Goal: Information Seeking & Learning: Learn about a topic

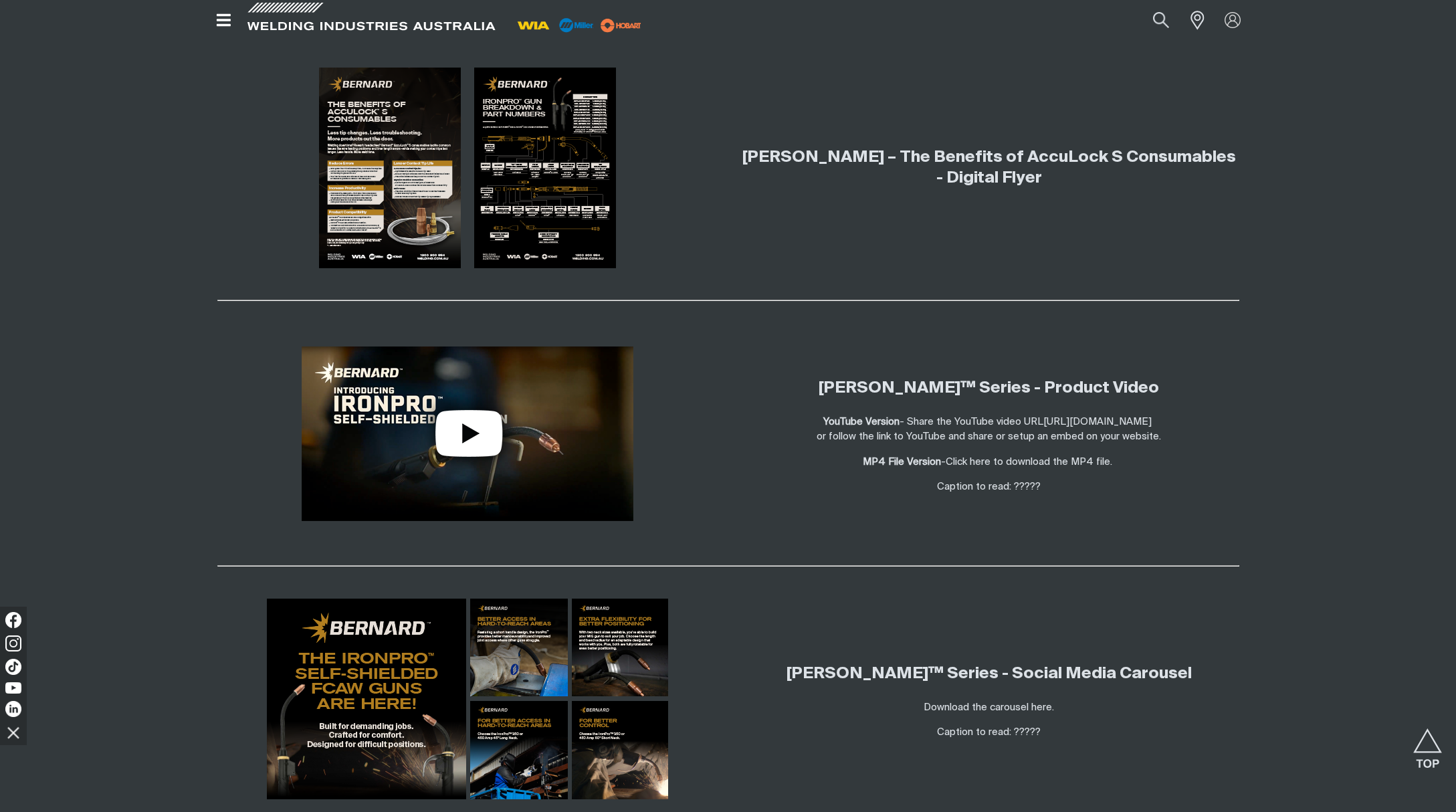
scroll to position [1675, 0]
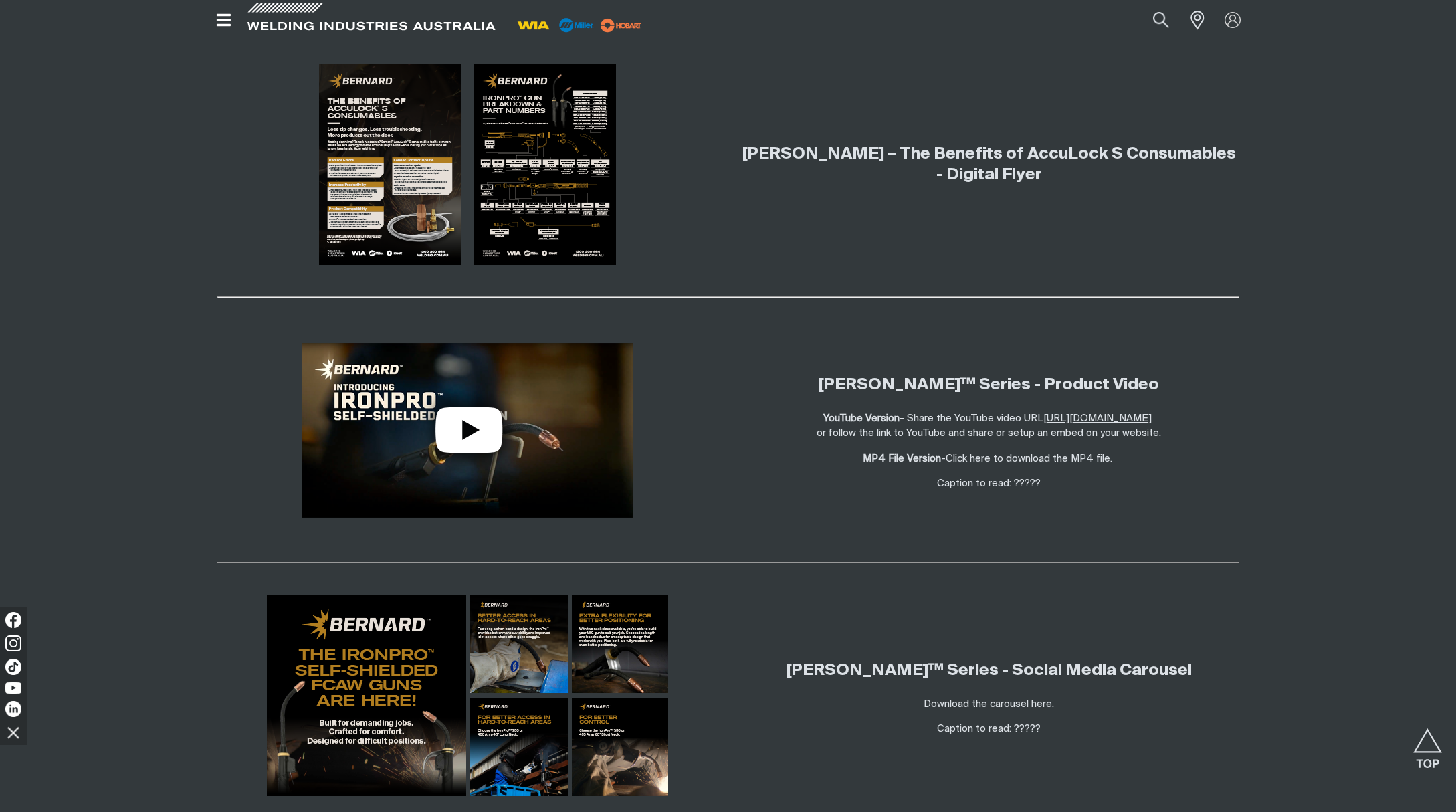
click at [1133, 423] on link "https://youtu.be/uTPvZNyAXtc" at bounding box center [1098, 418] width 109 height 10
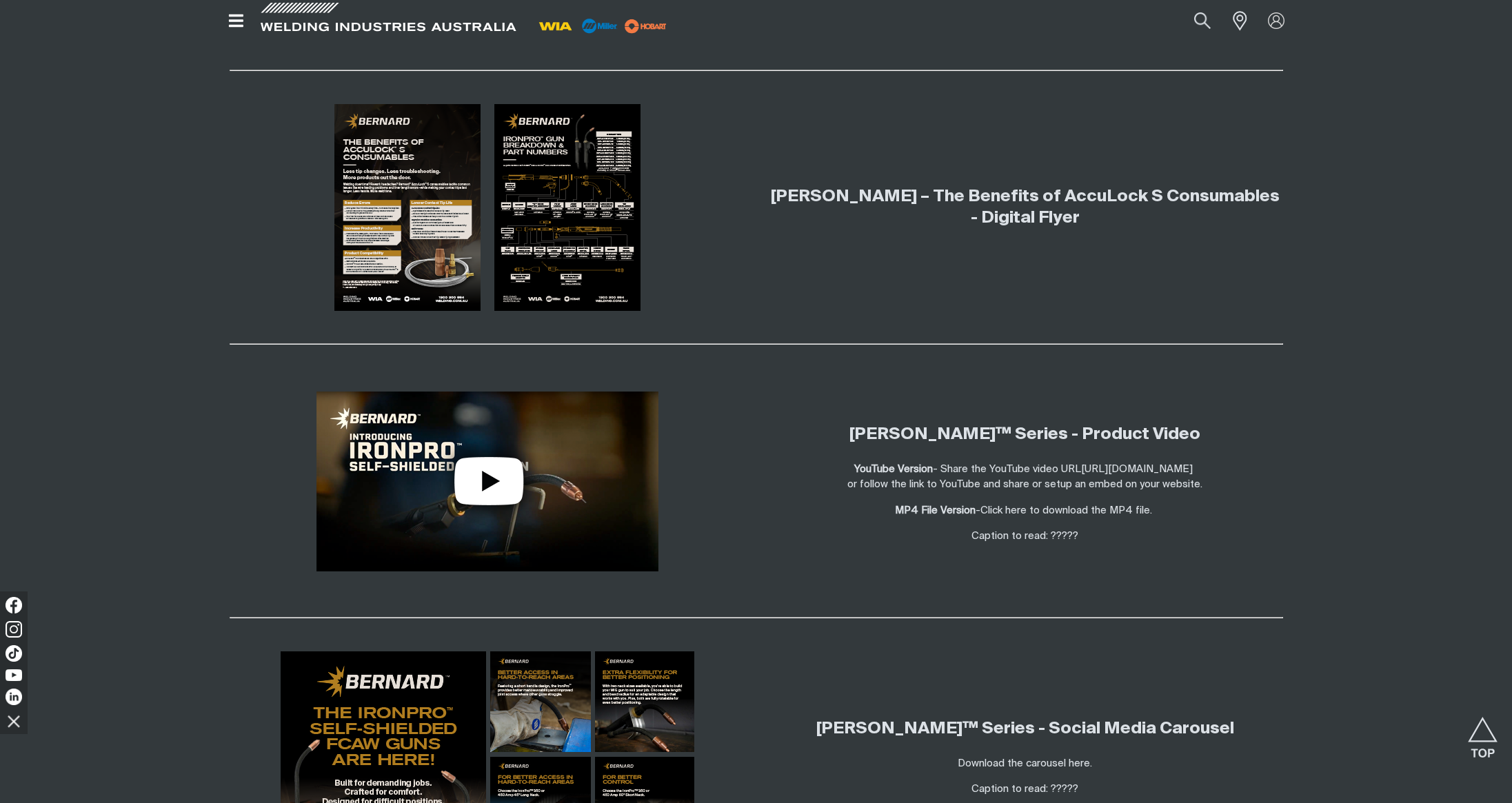
scroll to position [1689, 0]
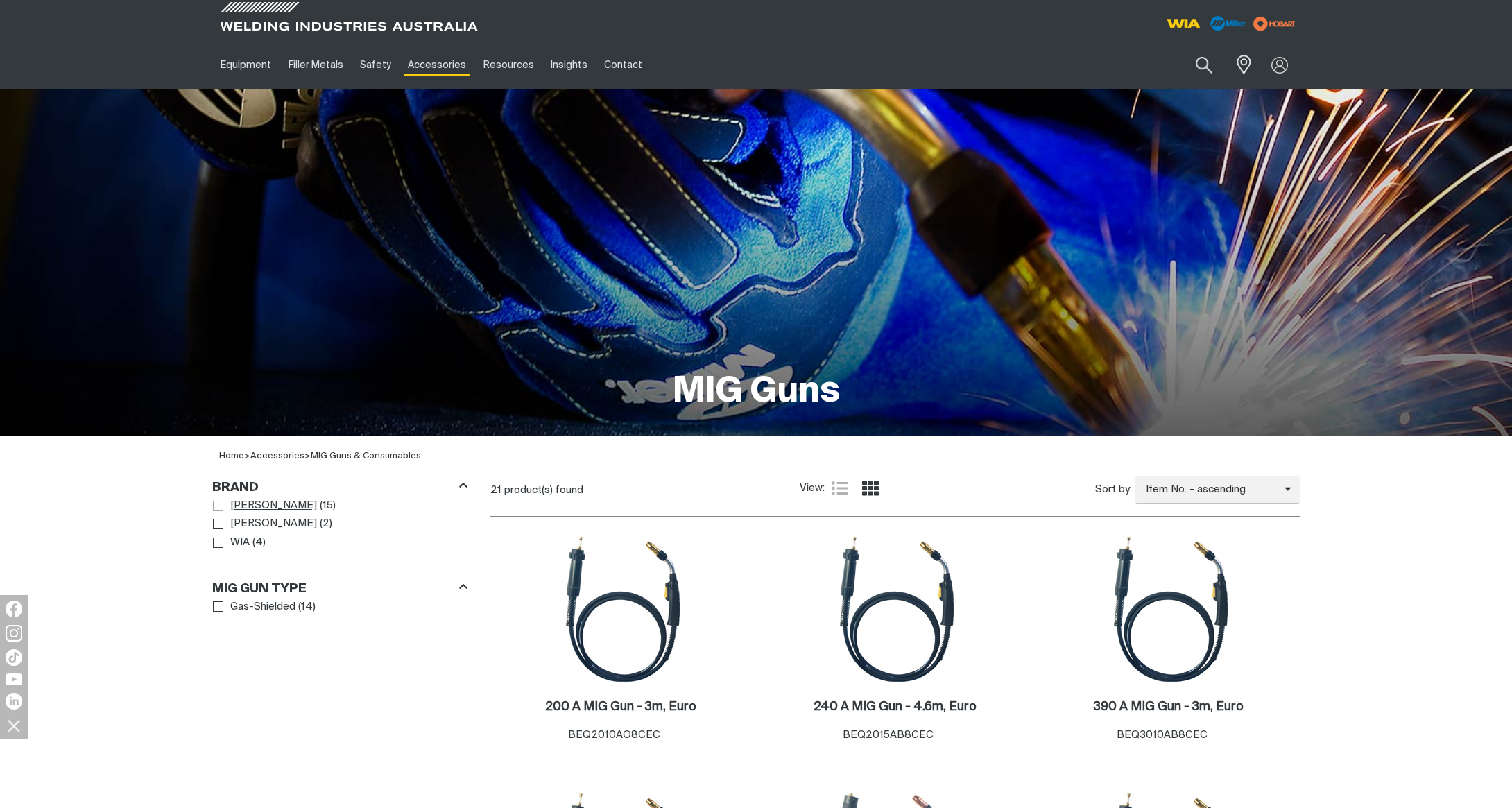
click at [251, 507] on span "Bernard" at bounding box center [274, 505] width 87 height 16
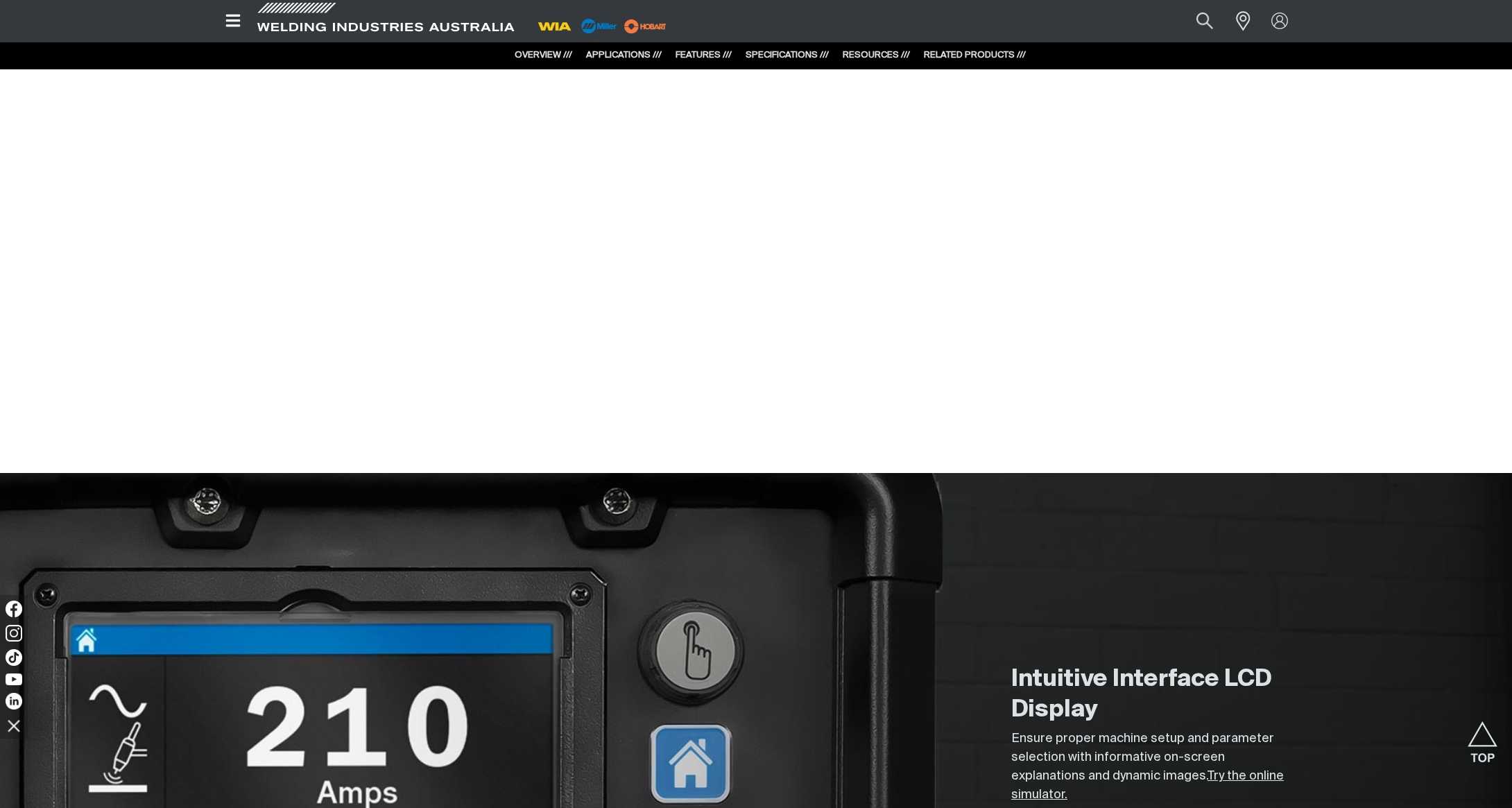
scroll to position [1420, 0]
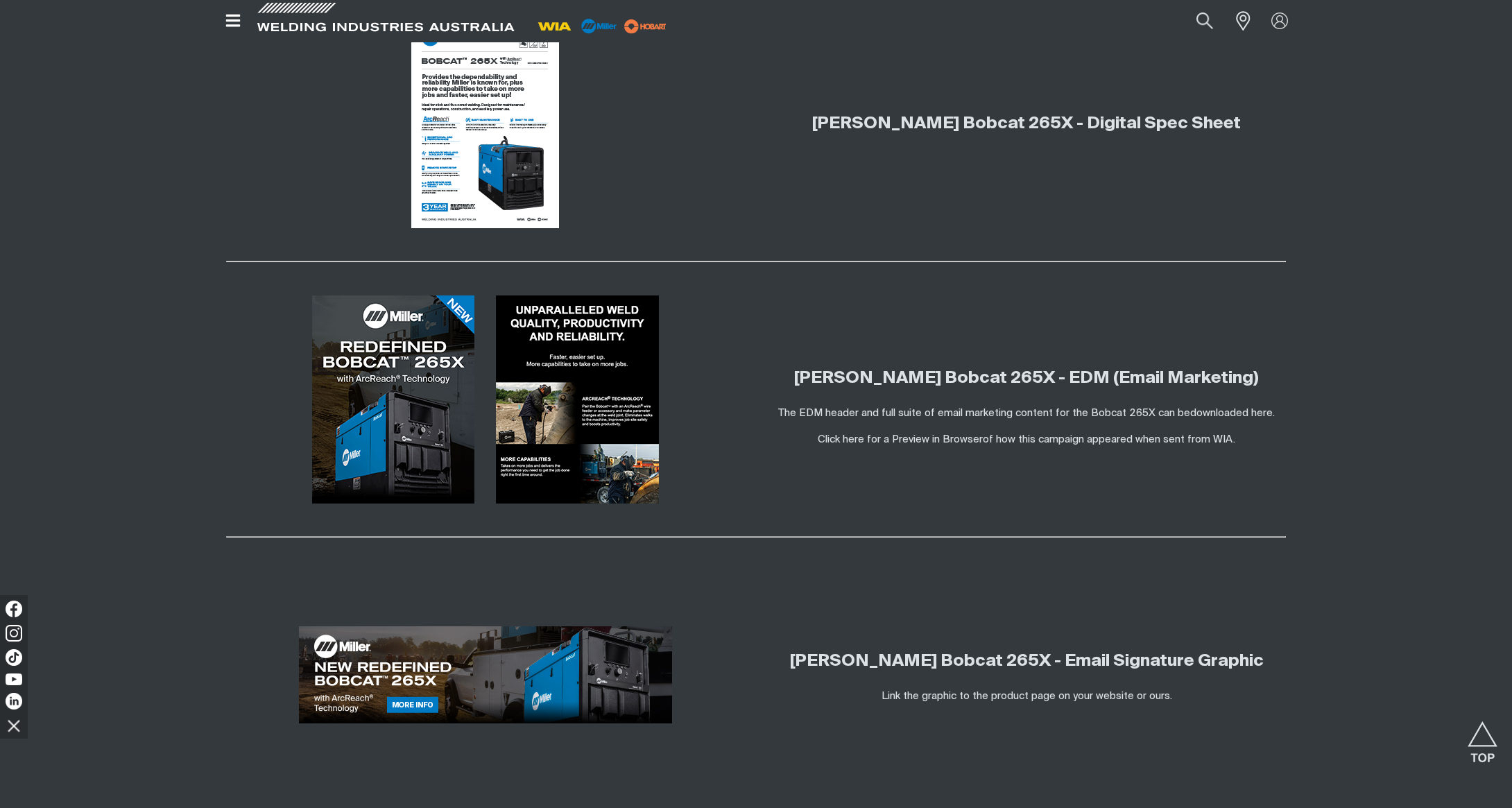
scroll to position [1936, 0]
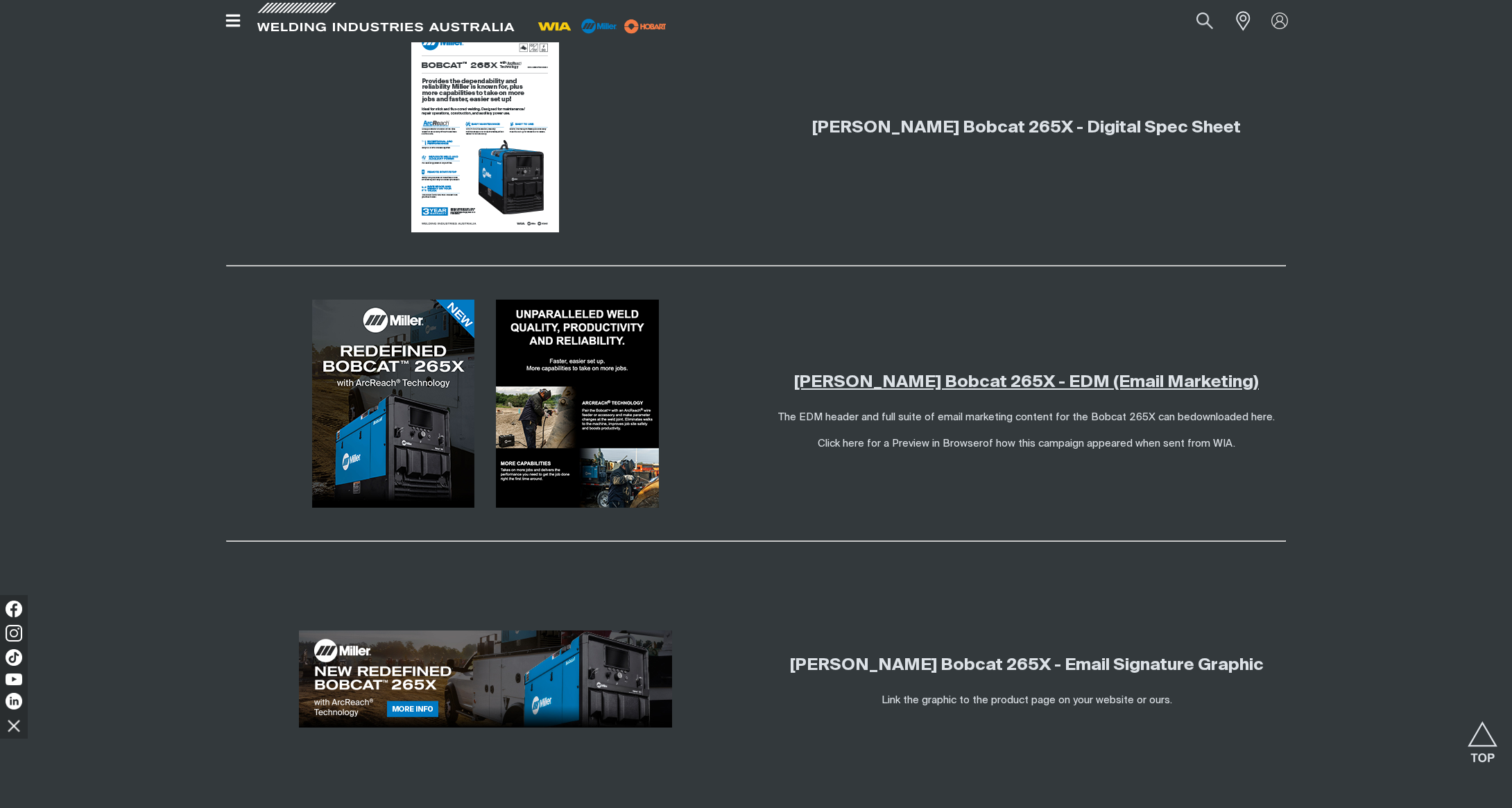
click at [1009, 374] on link "Miller Bobcat 265X - EDM (Email Marketing)" at bounding box center [1027, 382] width 465 height 17
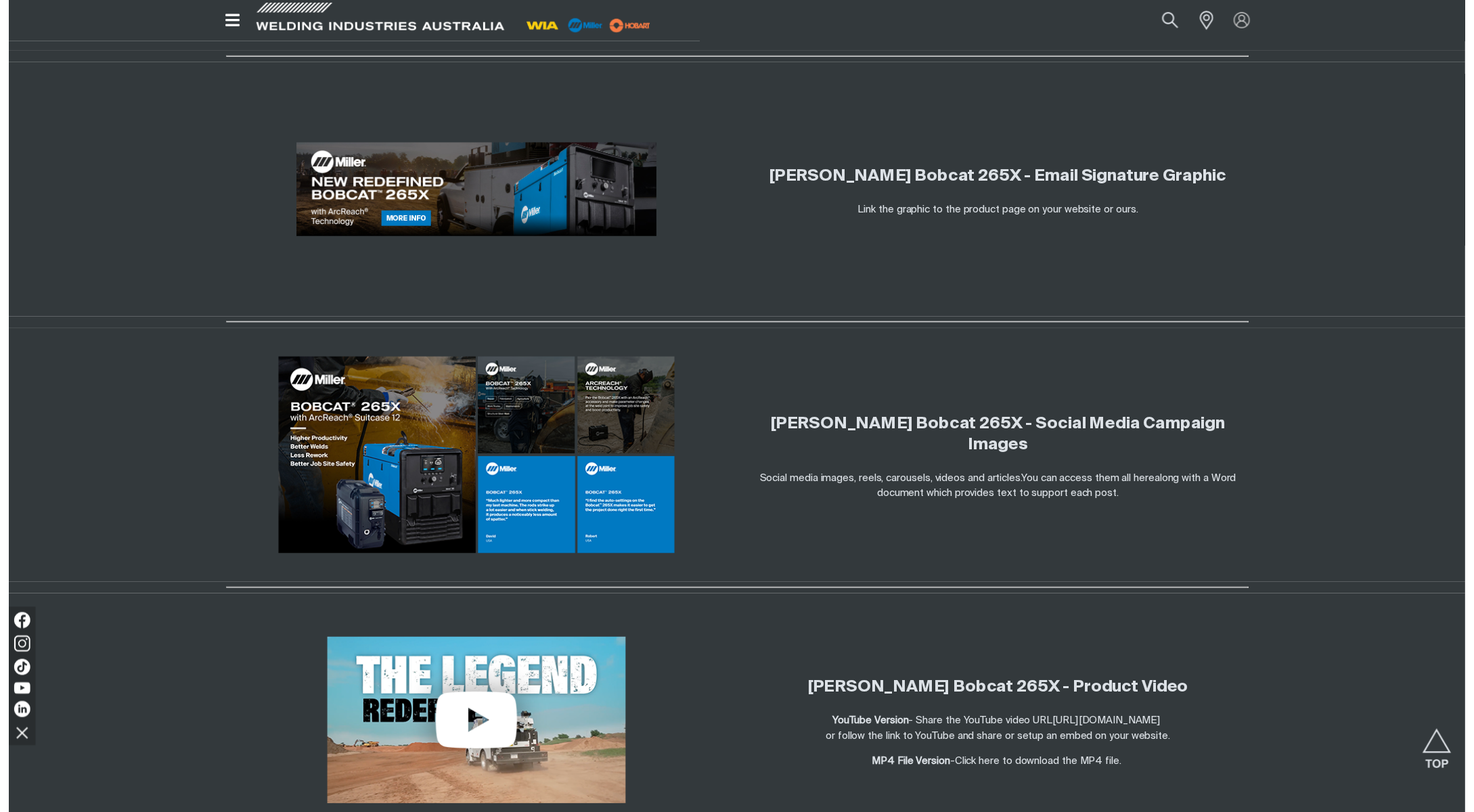
scroll to position [2364, 0]
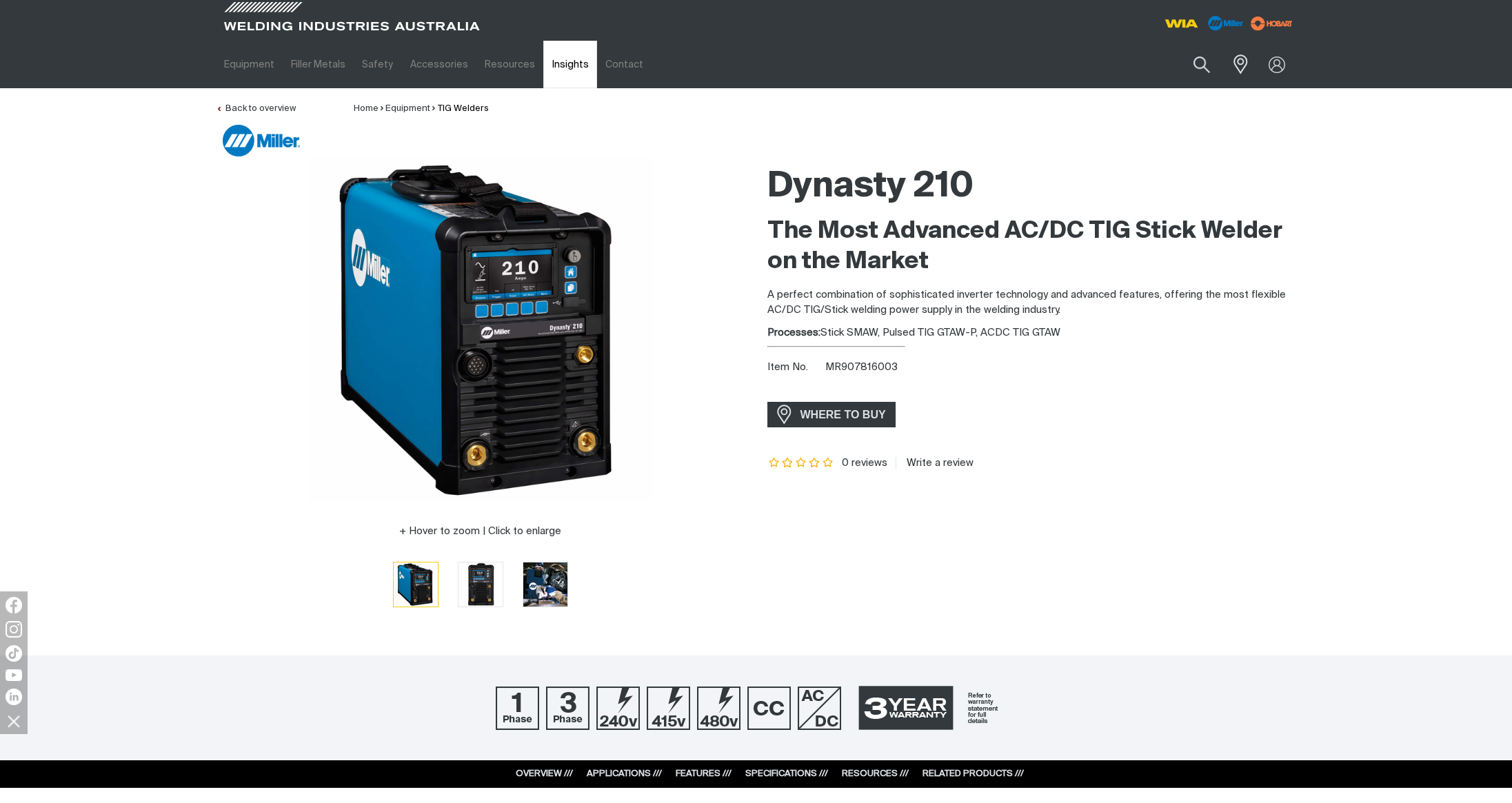
click at [557, 67] on link "Insights" at bounding box center [570, 64] width 53 height 48
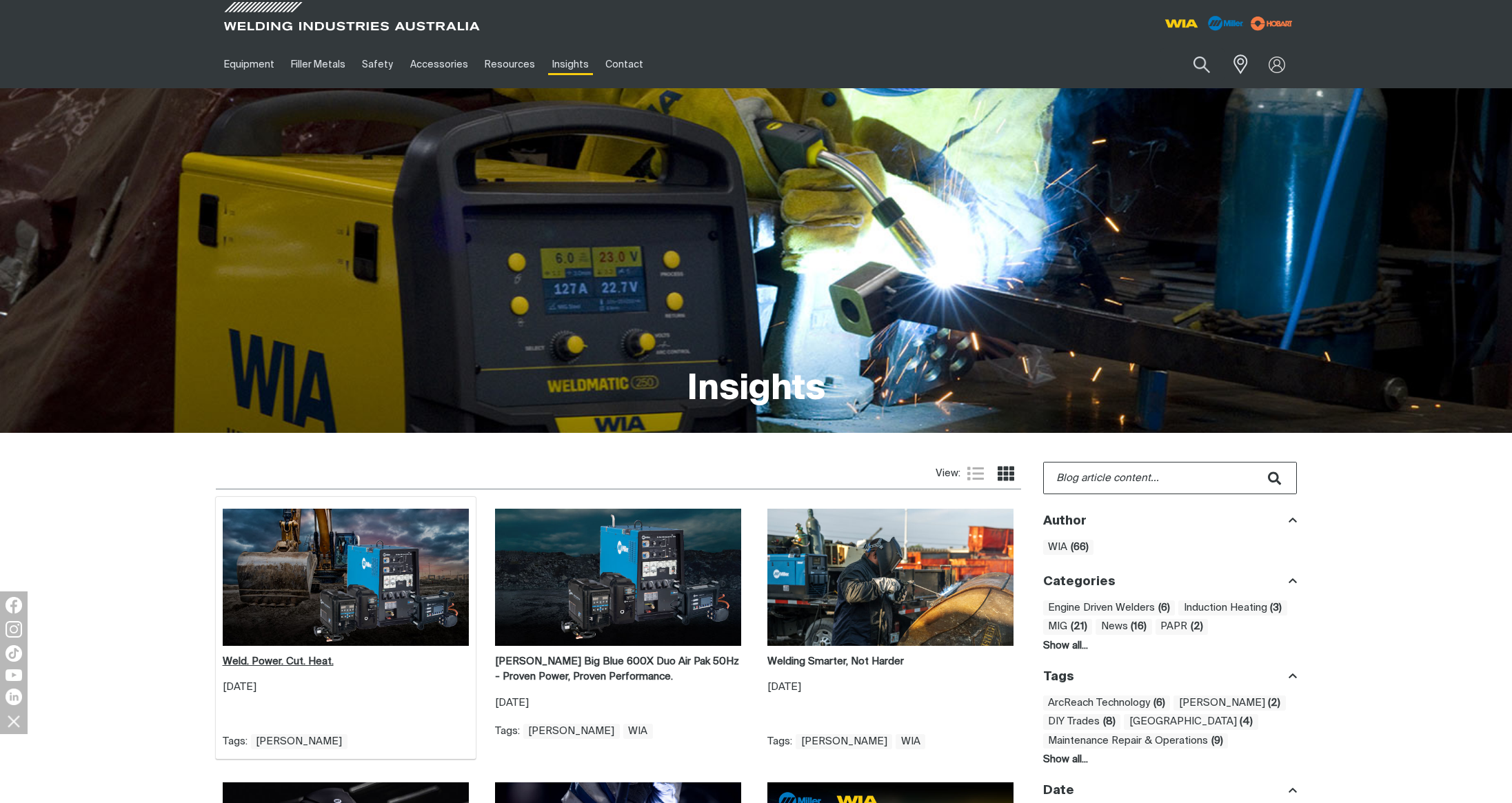
click at [315, 662] on strong "Weld. Power. Cut. Heat." at bounding box center [278, 662] width 111 height 11
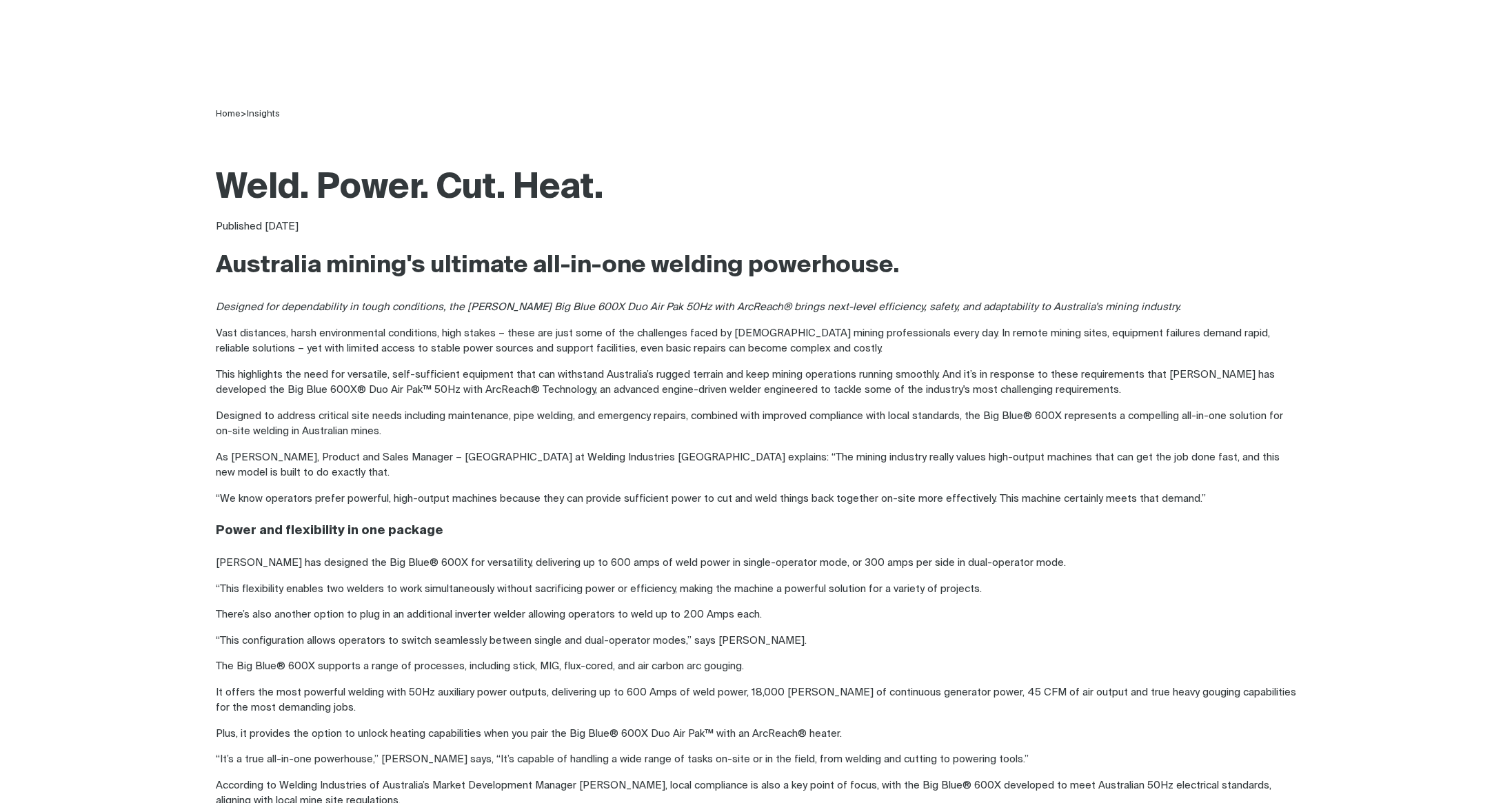
scroll to position [409, 0]
